Goal: Transaction & Acquisition: Purchase product/service

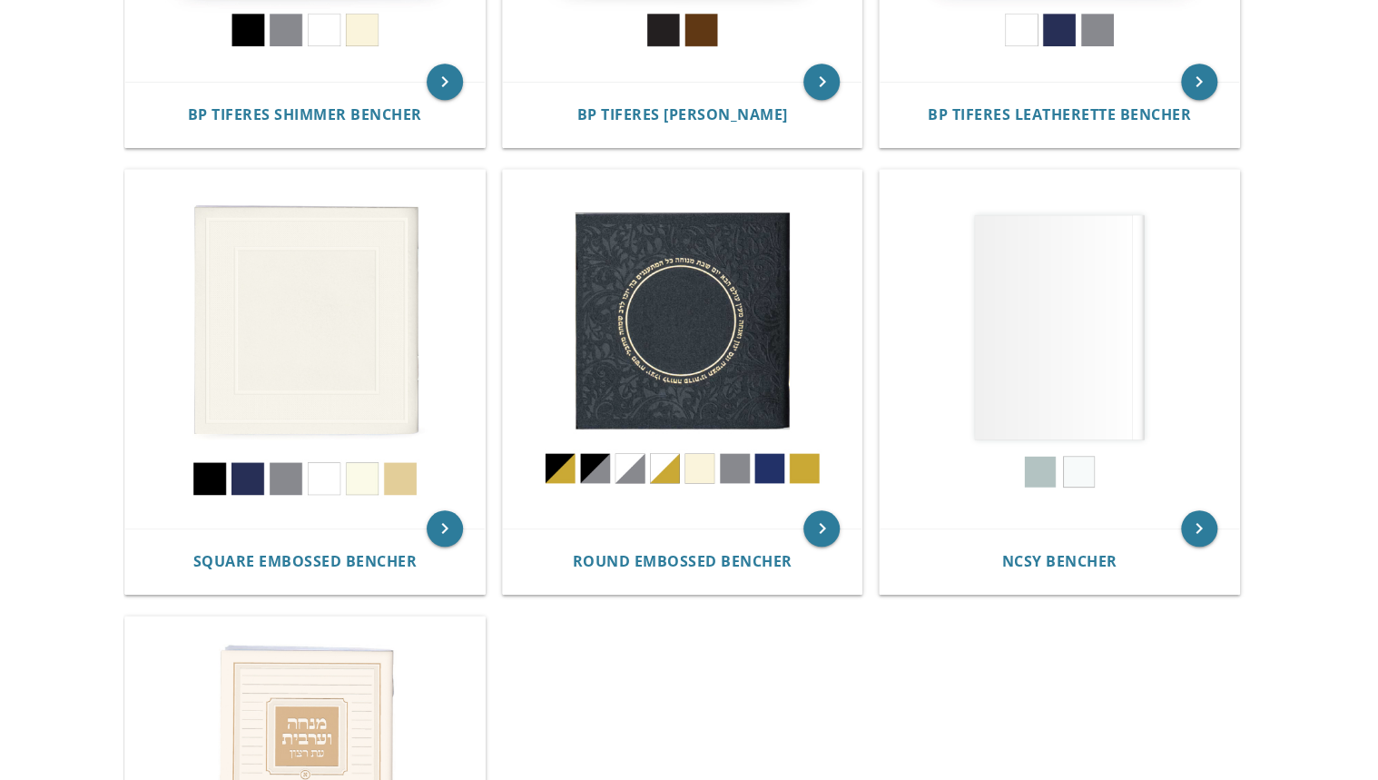
scroll to position [509, 0]
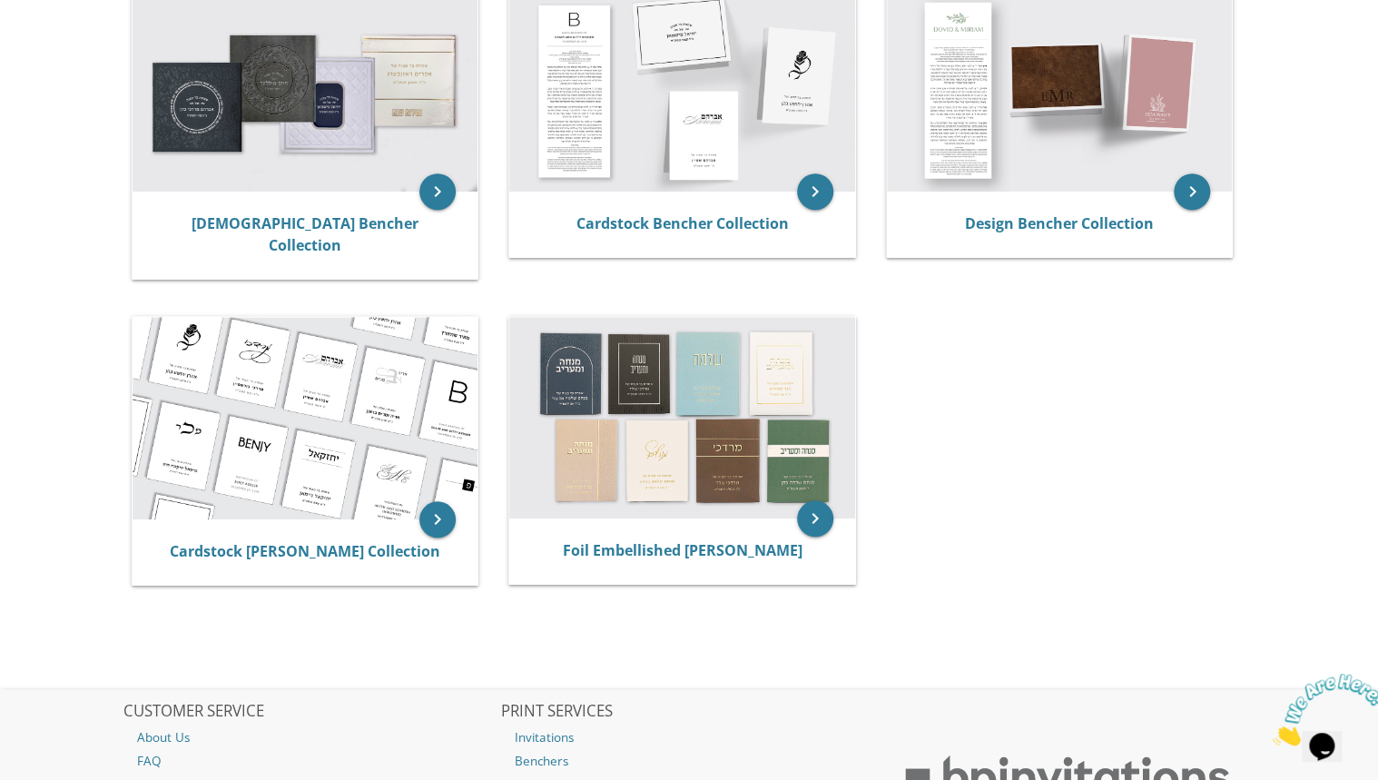
scroll to position [363, 0]
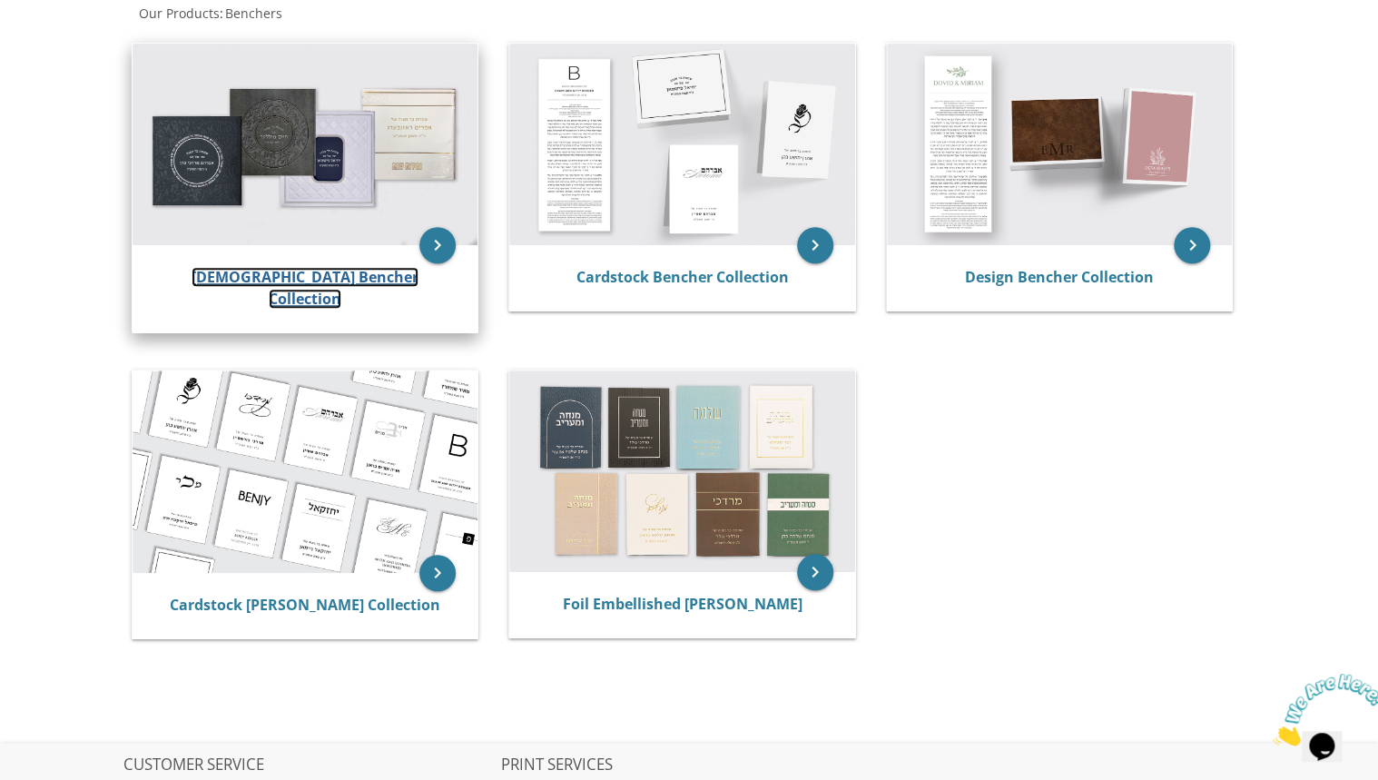
click at [361, 273] on link "[DEMOGRAPHIC_DATA] Bencher Collection" at bounding box center [305, 288] width 227 height 42
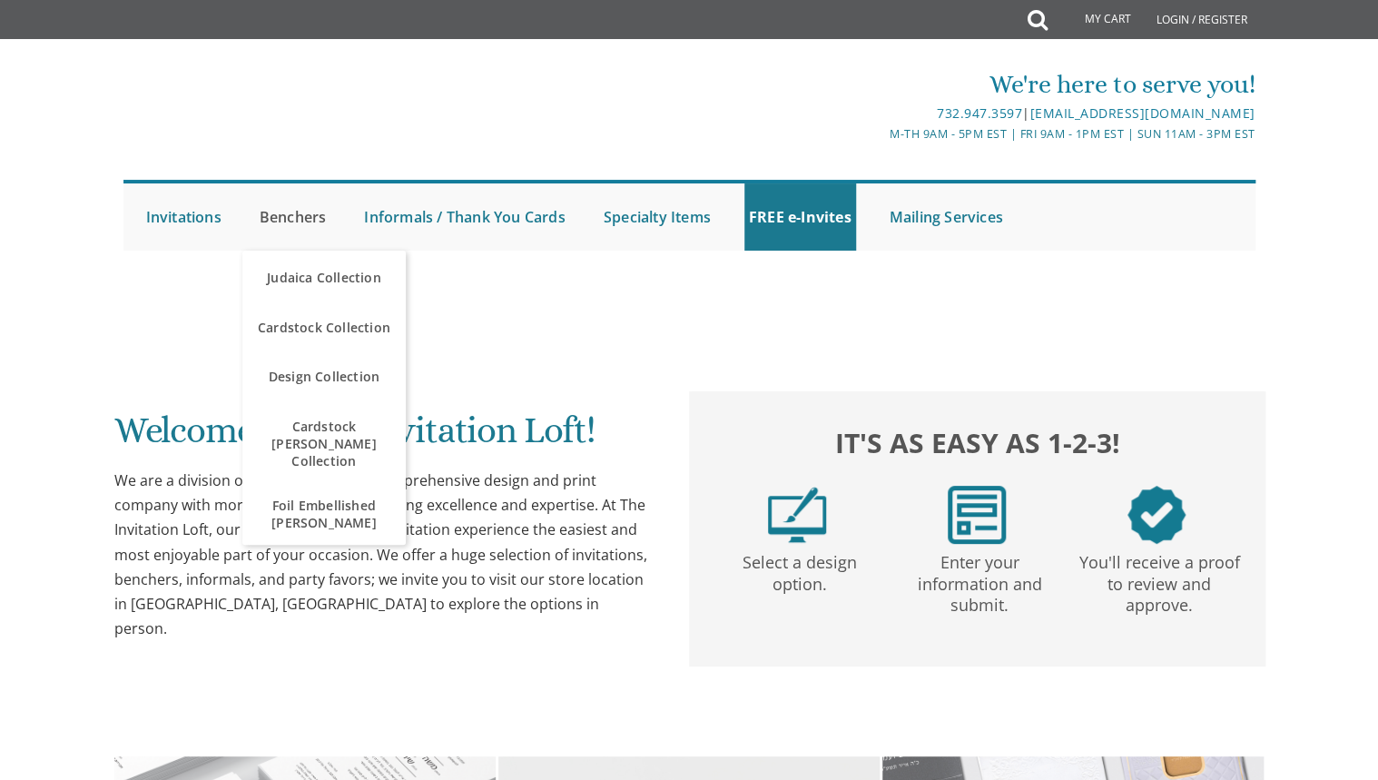
click at [309, 218] on link "Benchers" at bounding box center [293, 216] width 76 height 67
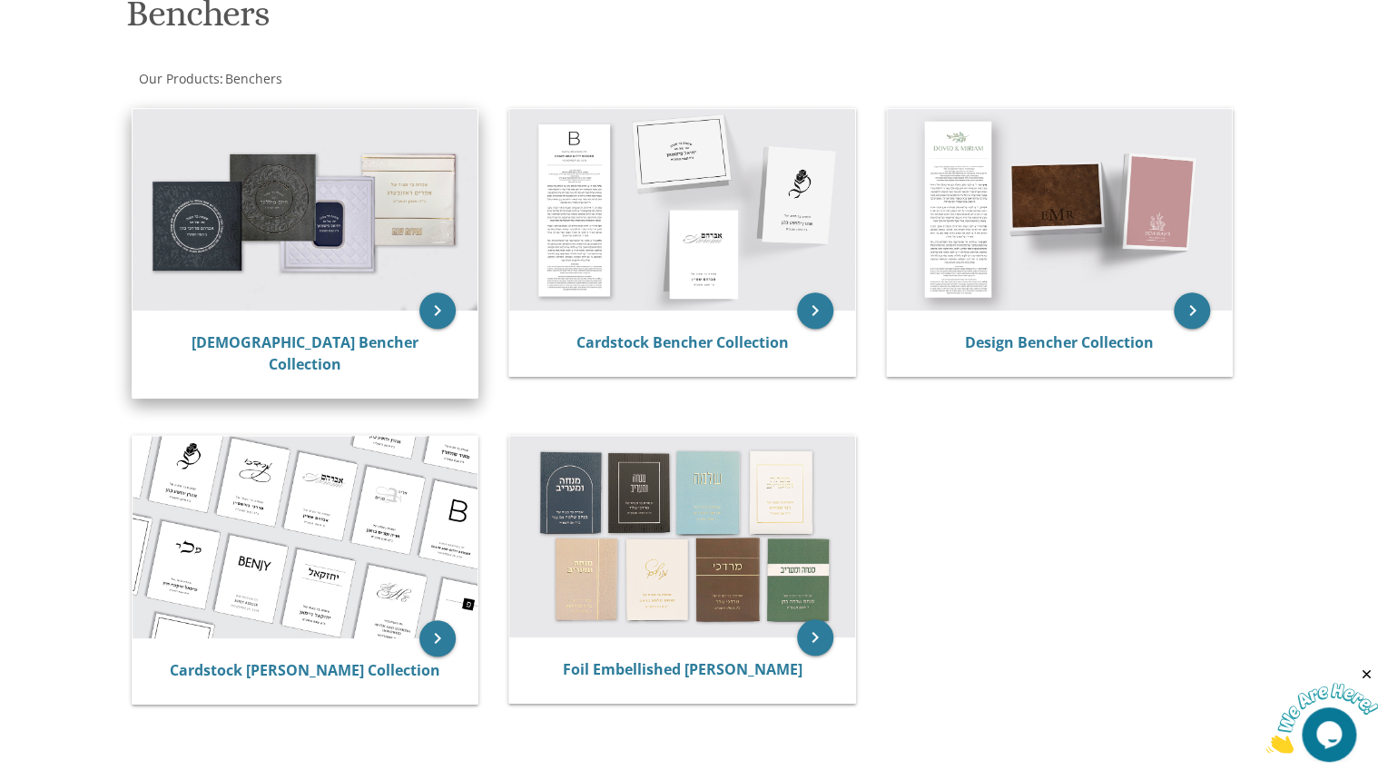
scroll to position [291, 0]
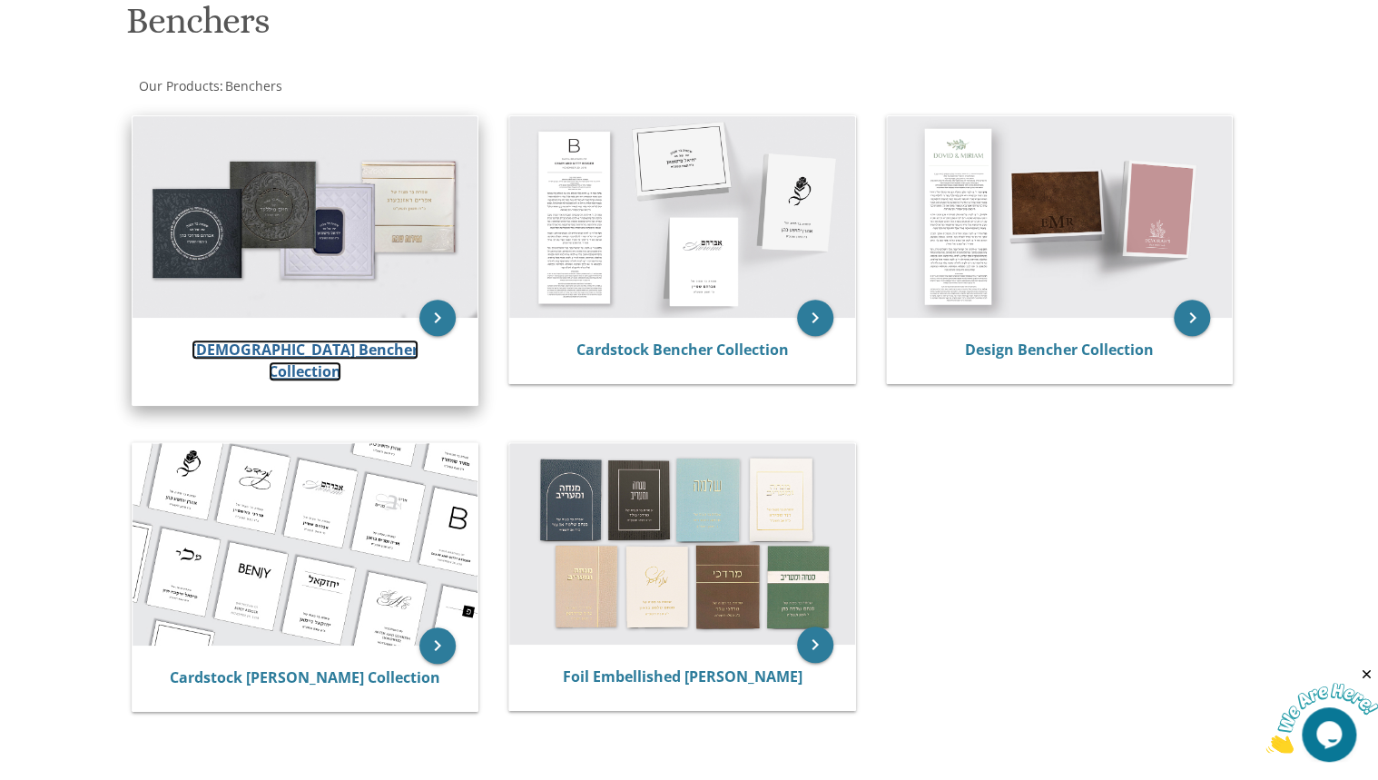
click at [272, 358] on link "[DEMOGRAPHIC_DATA] Bencher Collection" at bounding box center [305, 361] width 227 height 42
click at [352, 349] on link "[DEMOGRAPHIC_DATA] Bencher Collection" at bounding box center [305, 361] width 227 height 42
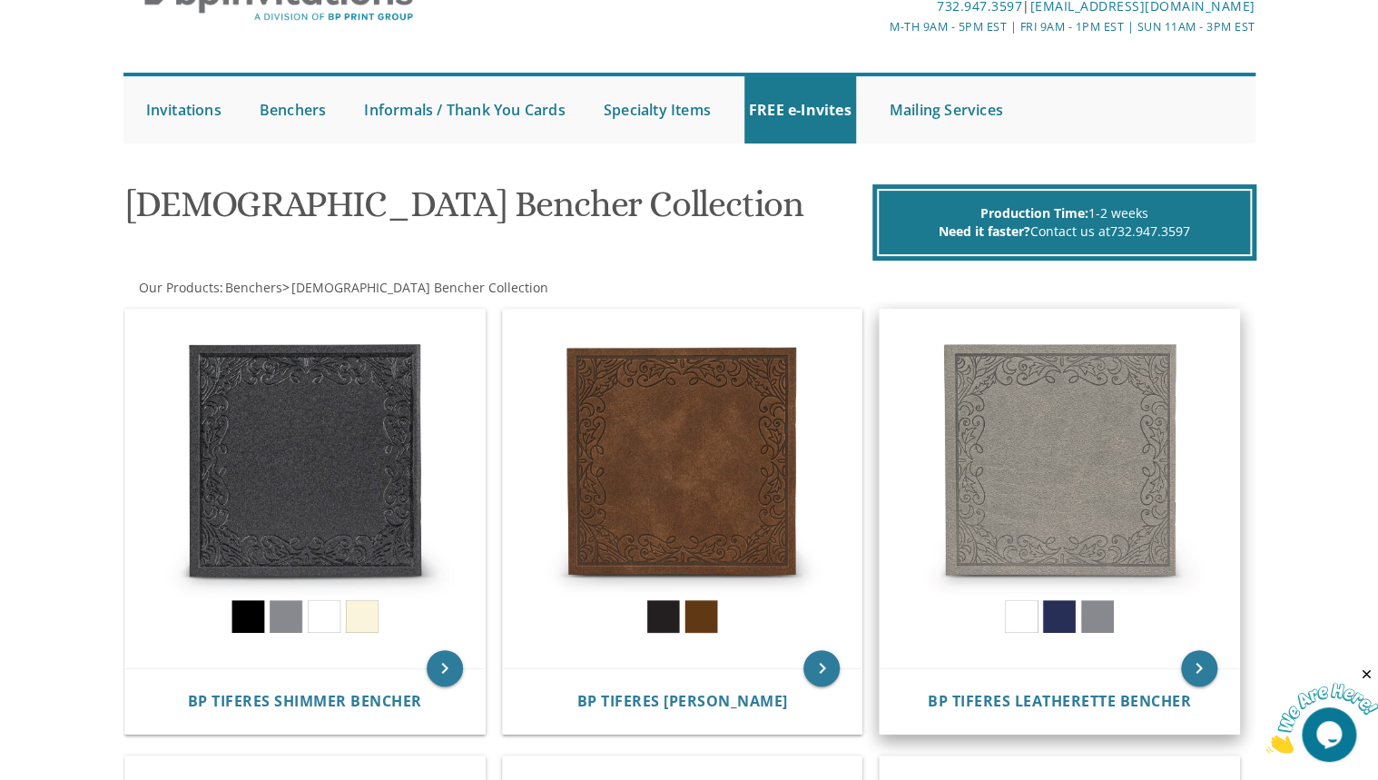
scroll to position [145, 0]
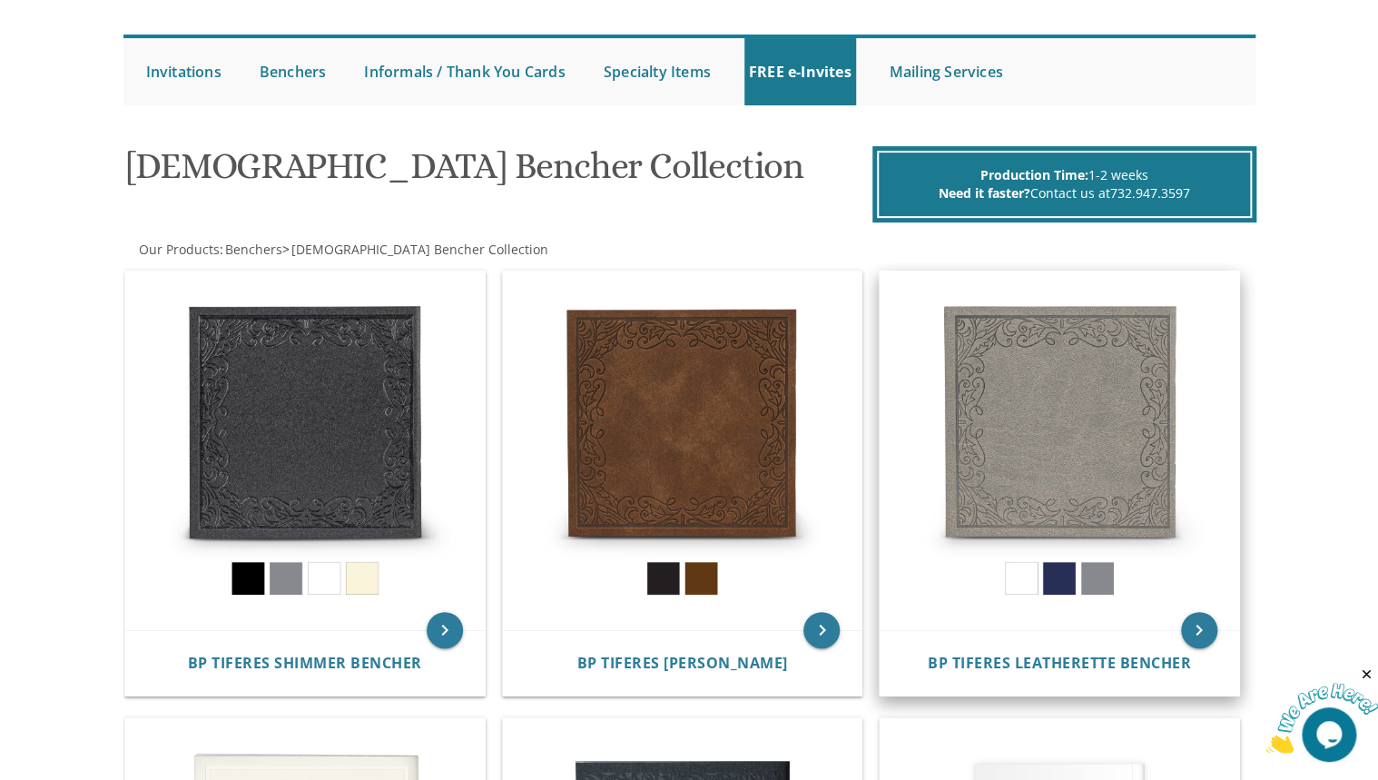
click at [1064, 577] on img at bounding box center [1060, 452] width 360 height 360
click at [1086, 659] on span "BP Tiferes Leatherette Bencher" at bounding box center [1059, 663] width 263 height 20
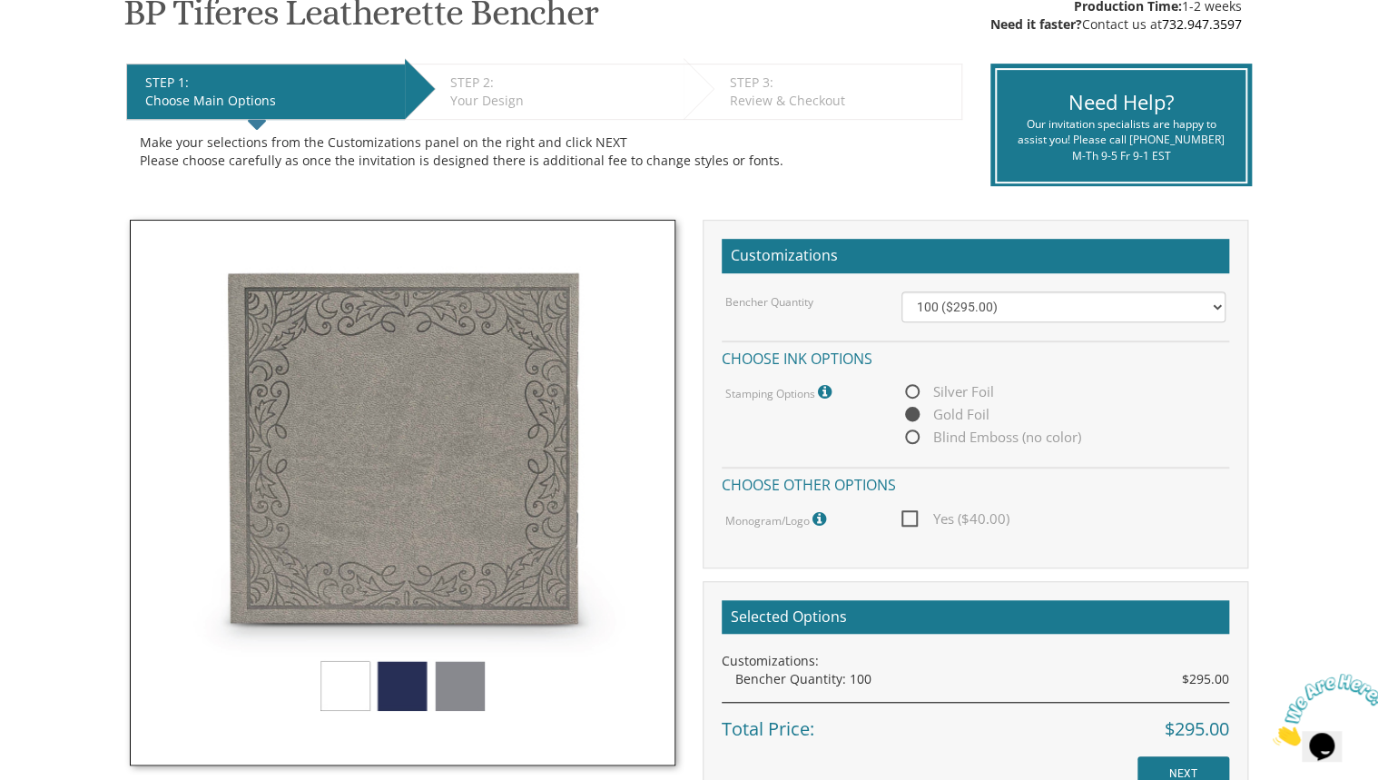
scroll to position [363, 0]
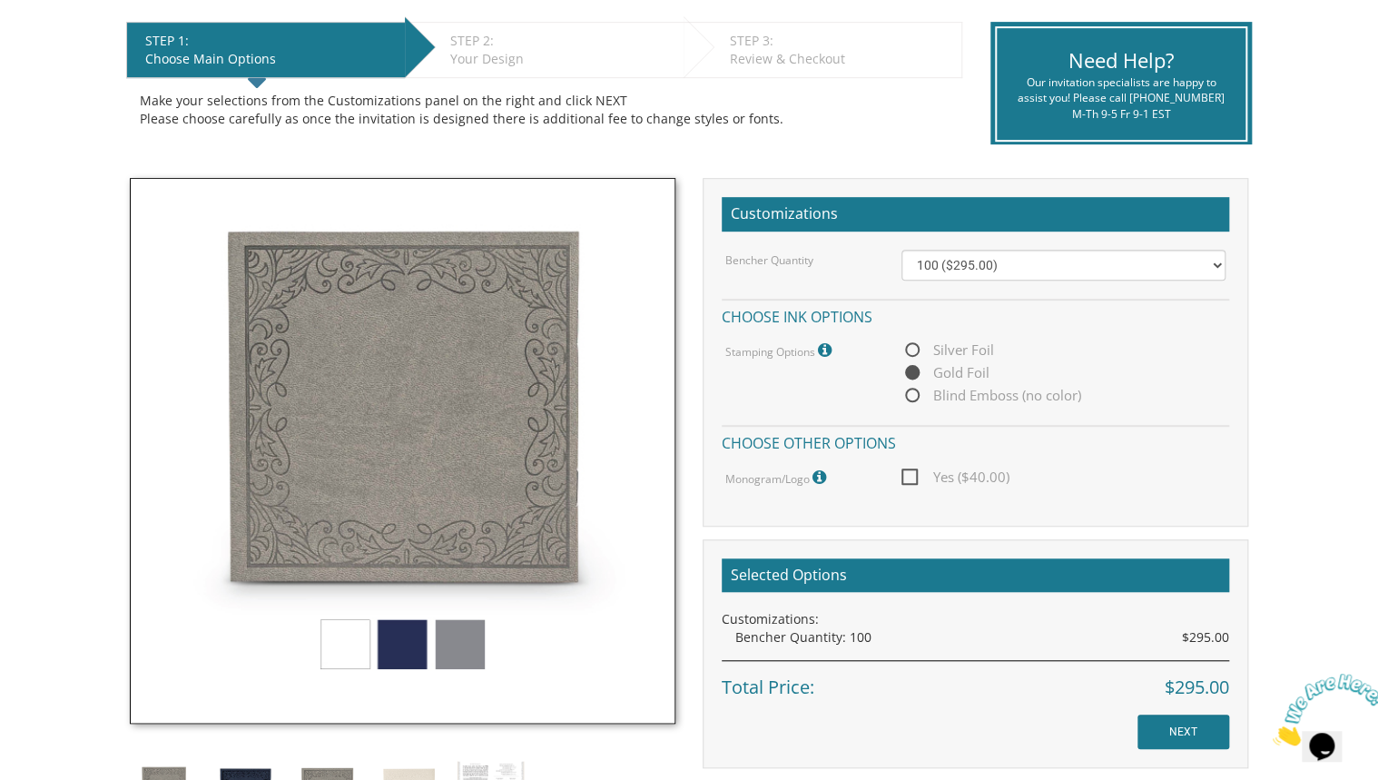
click at [469, 649] on img at bounding box center [403, 451] width 546 height 546
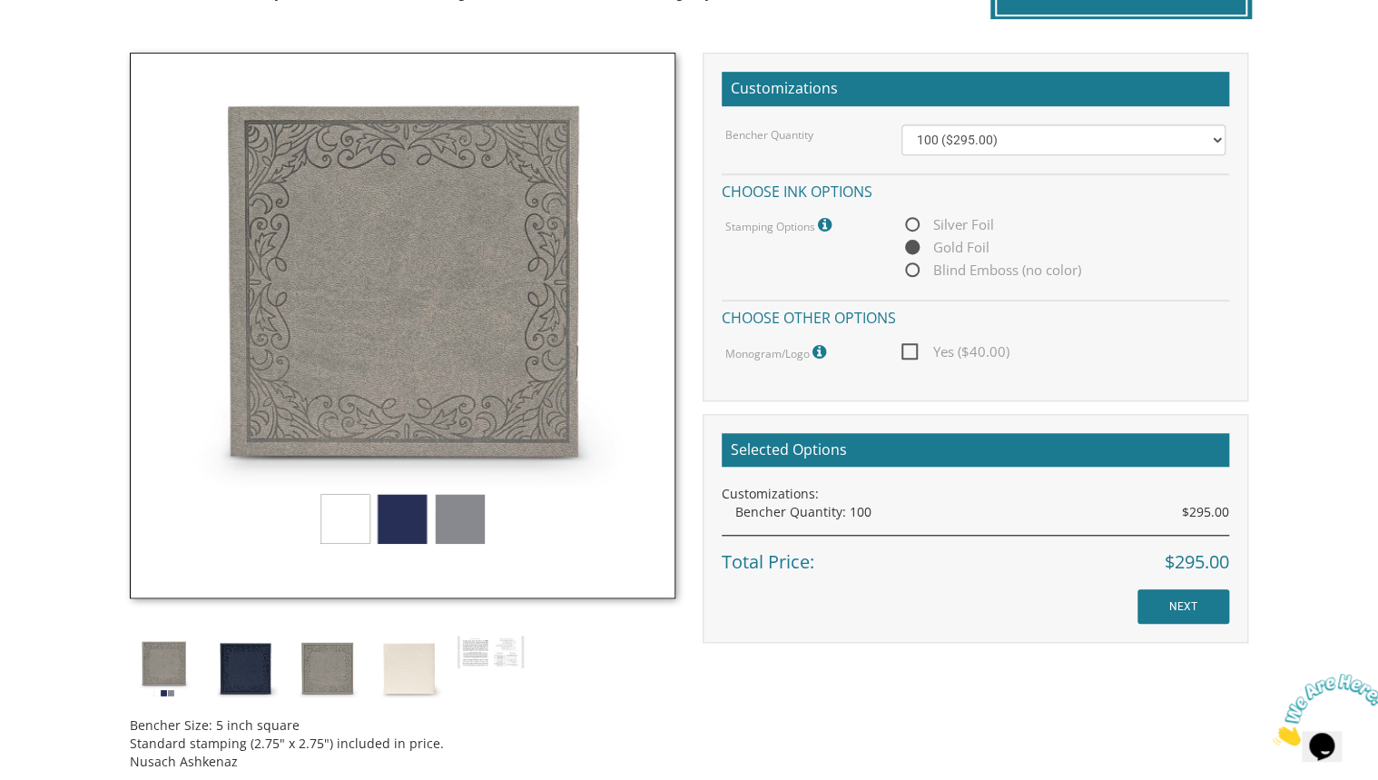
scroll to position [509, 0]
